Goal: Information Seeking & Learning: Understand process/instructions

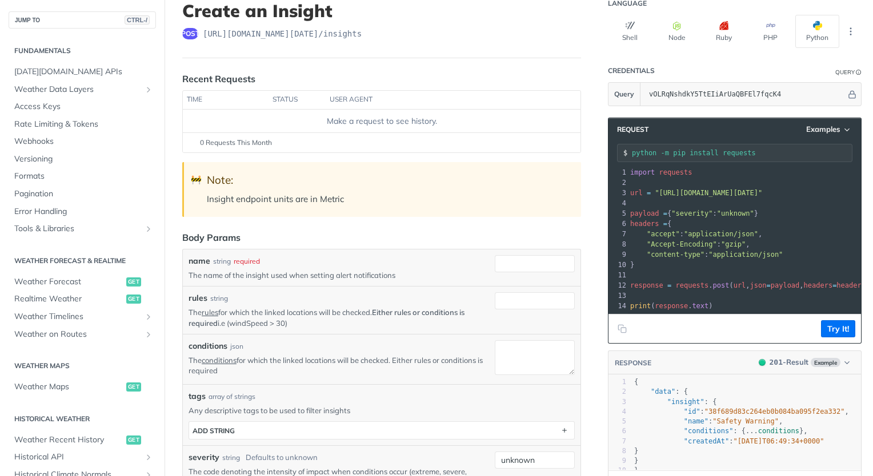
click at [655, 195] on span ""https://api.tomorrow.io/v4/insights?apikey=vOLRqNshdkY5TtEIiArUaQBFEl7fqcK4"" at bounding box center [708, 193] width 107 height 8
click at [655, 193] on span ""https://api.tomorrow.io/v4/insights?apikey=vOLRqNshdkY5TtEIiArUaQBFEl7fqcK4"" at bounding box center [708, 193] width 107 height 8
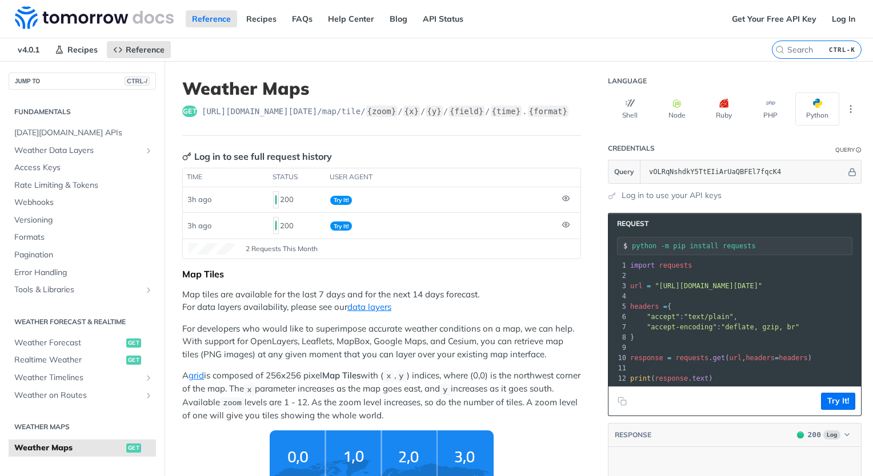
scroll to position [823, 0]
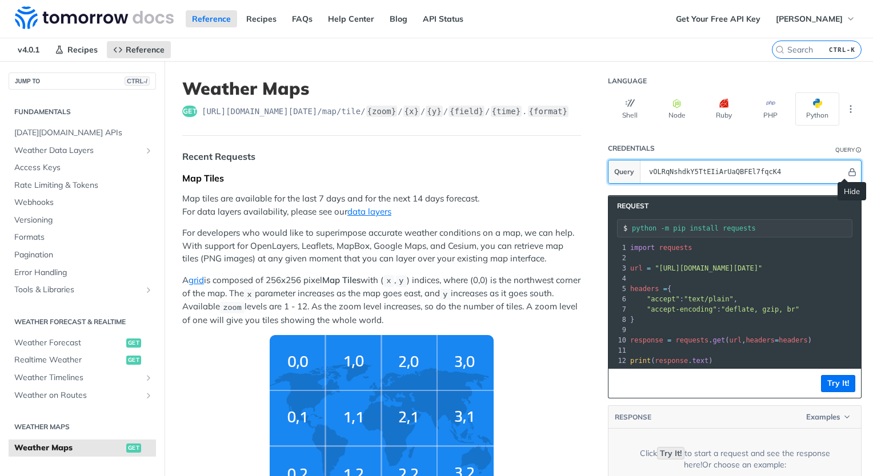
click at [848, 168] on icon "Hide" at bounding box center [852, 172] width 9 height 9
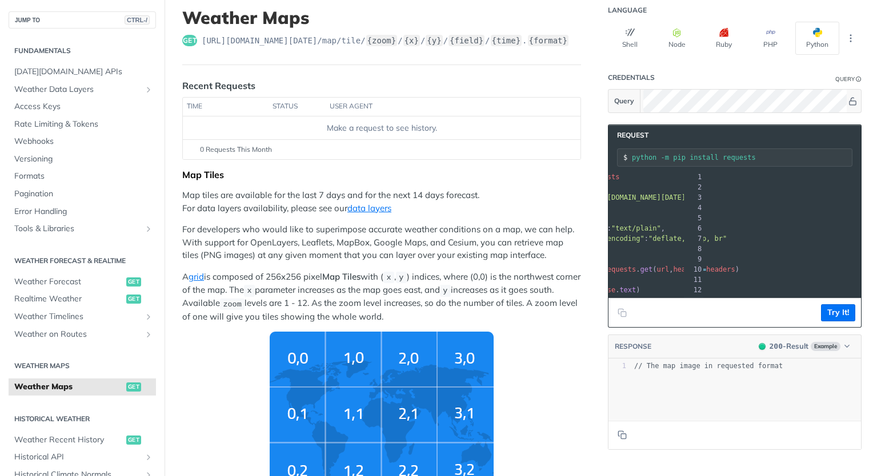
scroll to position [0, 222]
drag, startPoint x: 648, startPoint y: 197, endPoint x: 848, endPoint y: 196, distance: 199.9
click at [547, 196] on span ""https://api.tomorrow.io/v4/map/tile/5/2/3/precipitationIntensity/now.png?apike…" at bounding box center [493, 198] width 107 height 8
copy span "https://api.tomorrow.io/v4/map/tile/5/2/3/precipitationIntensity/now.png?apikey…"
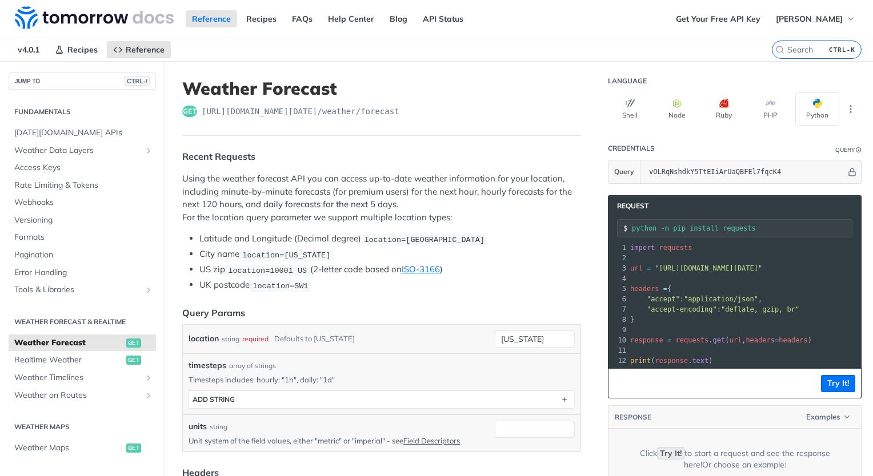
click at [646, 247] on span "import requests" at bounding box center [661, 248] width 62 height 8
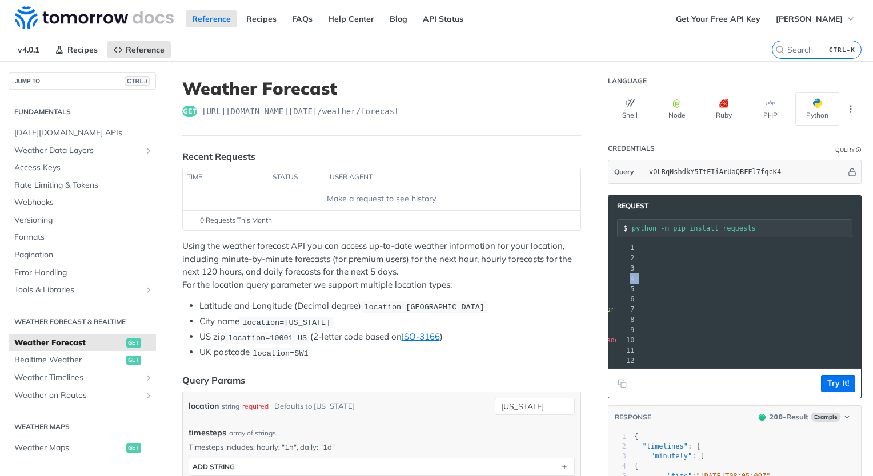
scroll to position [0, 189]
drag, startPoint x: 642, startPoint y: 268, endPoint x: 847, endPoint y: 268, distance: 204.5
click at [582, 268] on span ""[URL][DOMAIN_NAME][DATE]"" at bounding box center [527, 268] width 107 height 8
copy span "[URL][DOMAIN_NAME][DATE]"
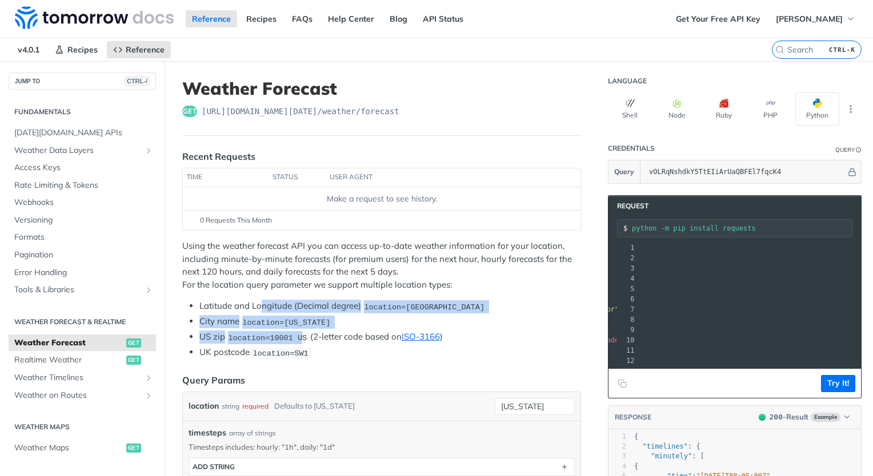
drag, startPoint x: 263, startPoint y: 307, endPoint x: 298, endPoint y: 328, distance: 40.0
click at [298, 328] on ul "Latitude and Longitude (Decimal degree) location=[GEOGRAPHIC_DATA] City name lo…" at bounding box center [381, 329] width 399 height 59
drag, startPoint x: 298, startPoint y: 328, endPoint x: 279, endPoint y: 316, distance: 22.0
click at [279, 318] on span "location=[US_STATE]" at bounding box center [286, 322] width 88 height 9
click at [284, 319] on span "location=[US_STATE]" at bounding box center [286, 322] width 88 height 9
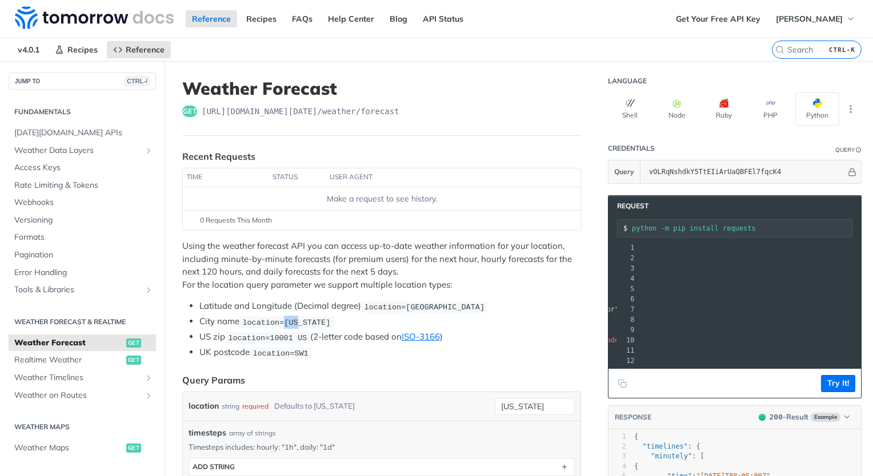
click at [284, 319] on span "location=[US_STATE]" at bounding box center [286, 322] width 88 height 9
click at [282, 319] on span "location=[US_STATE]" at bounding box center [286, 322] width 88 height 9
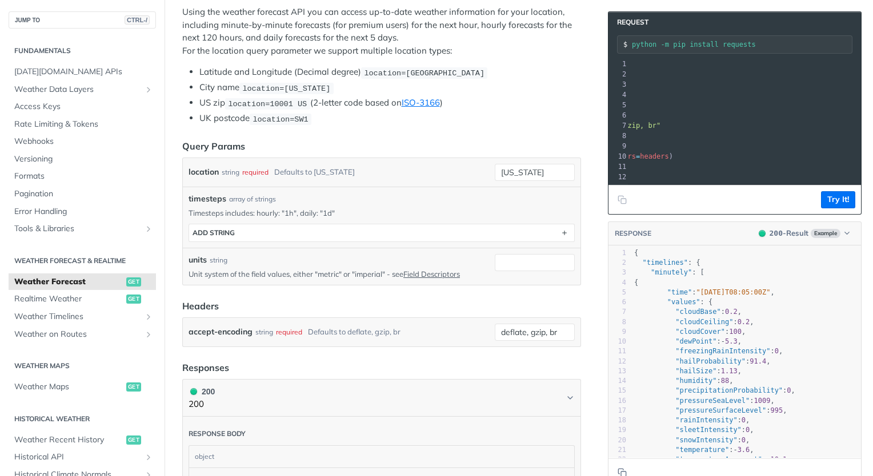
scroll to position [284, 0]
